Goal: Task Accomplishment & Management: Complete application form

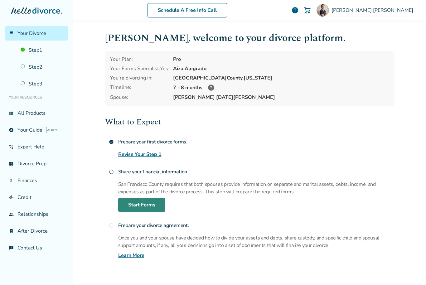
click at [153, 206] on link "Start Forms" at bounding box center [141, 205] width 47 height 14
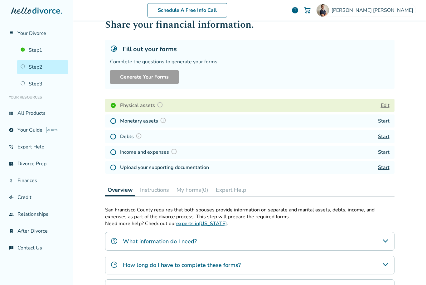
scroll to position [25, 0]
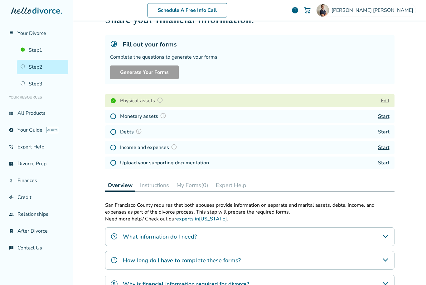
click at [386, 119] on link "Start" at bounding box center [384, 116] width 12 height 7
click at [384, 134] on link "Start" at bounding box center [384, 131] width 12 height 7
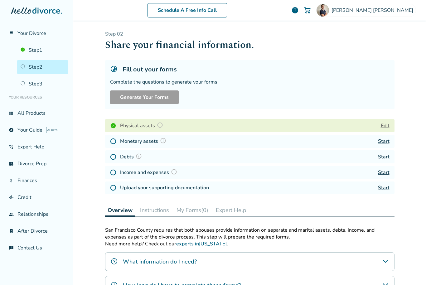
scroll to position [0, 0]
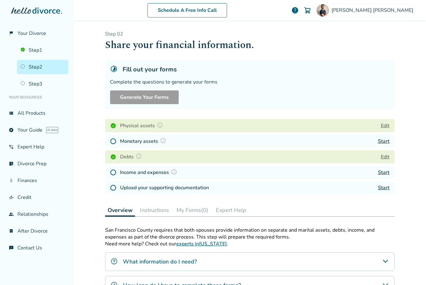
click at [383, 186] on link "Start" at bounding box center [384, 187] width 12 height 7
click at [381, 171] on link "Start" at bounding box center [384, 172] width 12 height 7
